Goal: Navigation & Orientation: Go to known website

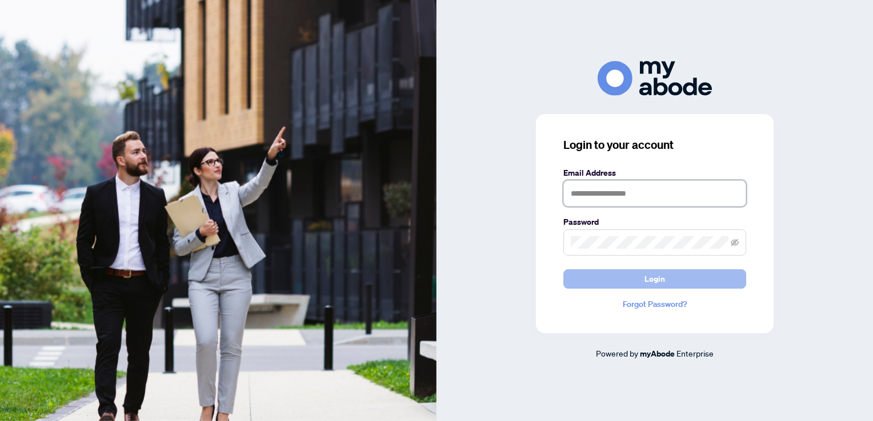
type input "**********"
click at [662, 282] on span "Login" at bounding box center [654, 279] width 21 height 18
